Goal: Information Seeking & Learning: Find specific fact

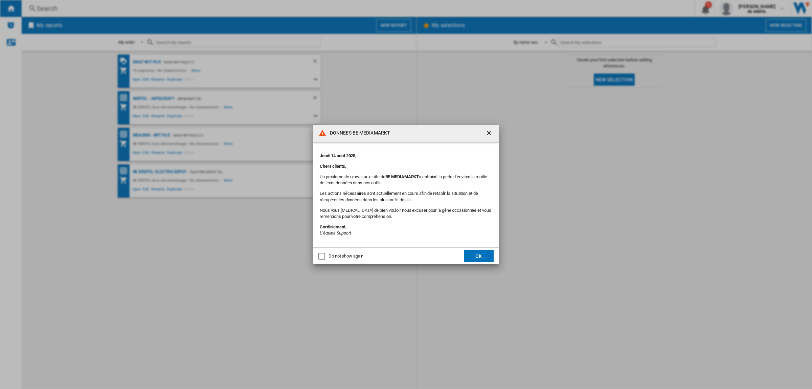
click at [478, 253] on button "OK" at bounding box center [479, 256] width 30 height 12
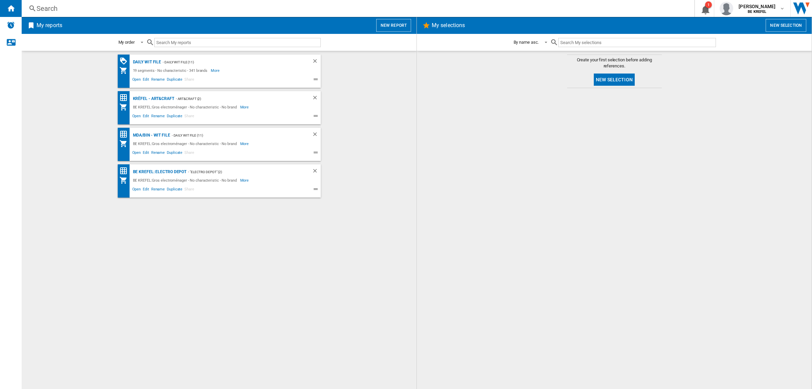
click at [161, 7] on div "Search" at bounding box center [357, 8] width 640 height 9
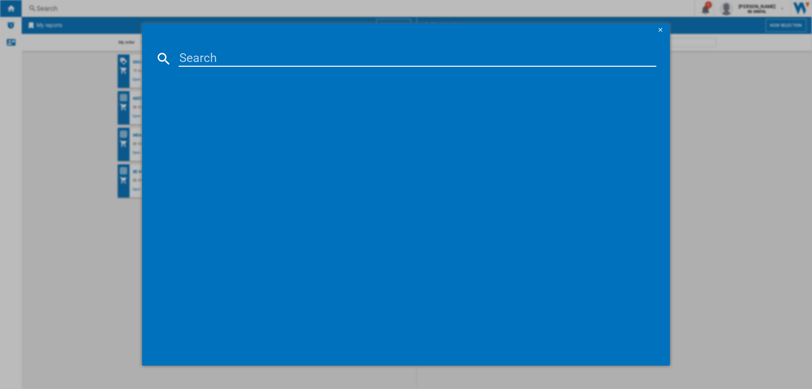
click at [242, 63] on input at bounding box center [418, 58] width 478 height 16
paste input "33005127"
type input "33005127"
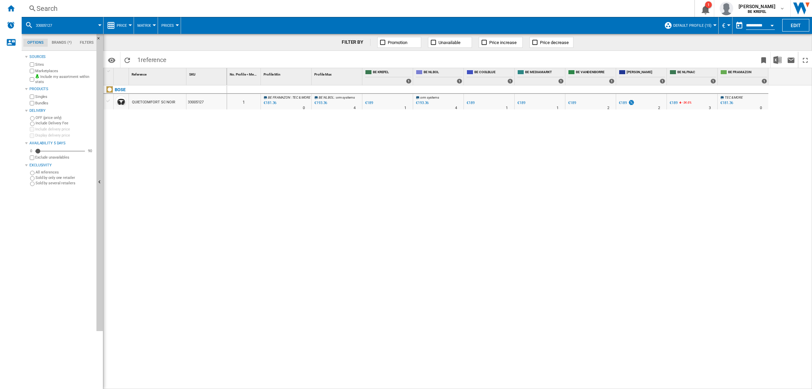
click at [473, 102] on div "€189" at bounding box center [471, 103] width 8 height 4
click at [525, 102] on div "€189" at bounding box center [522, 103] width 8 height 4
